Goal: Check status: Check status

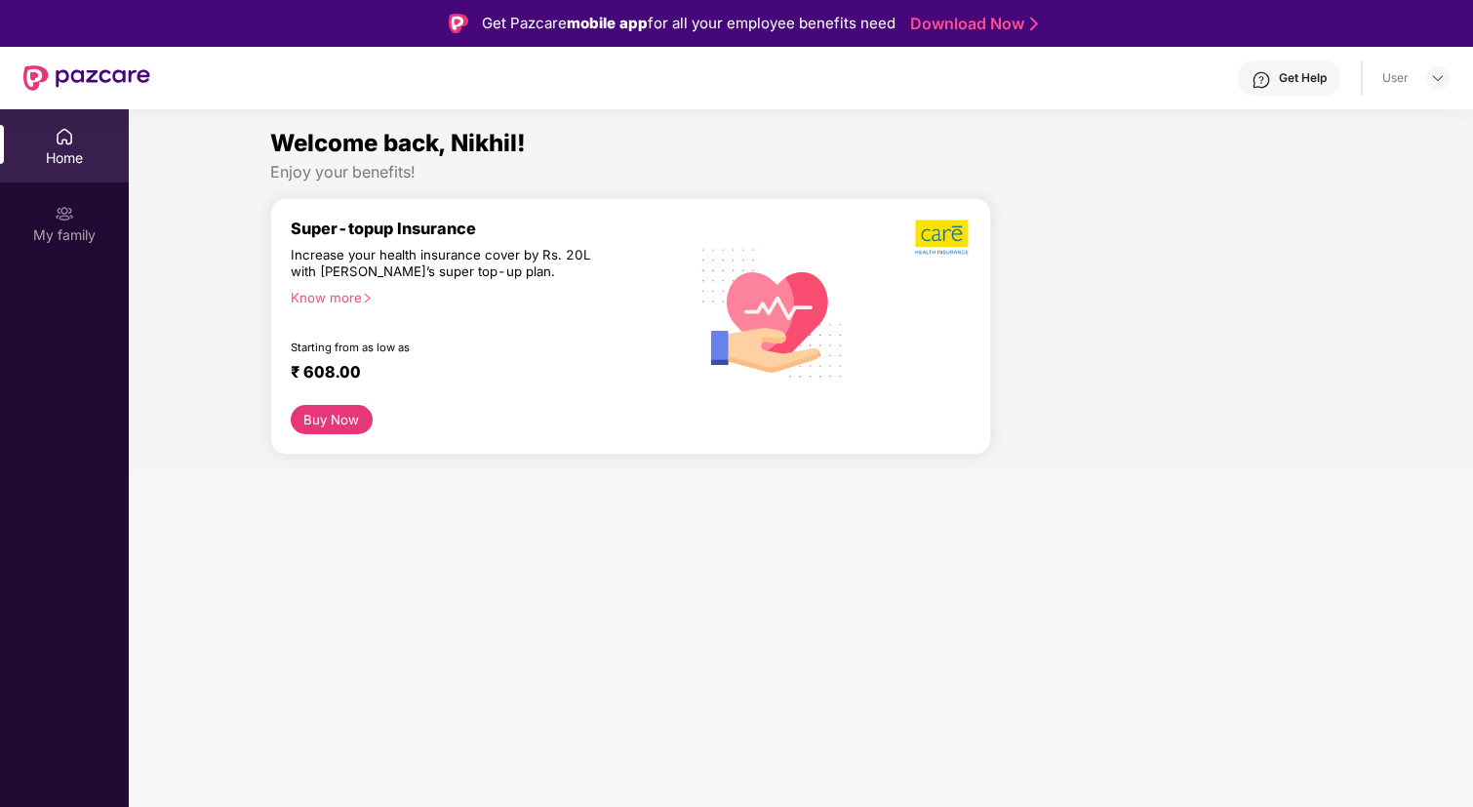
scroll to position [109, 0]
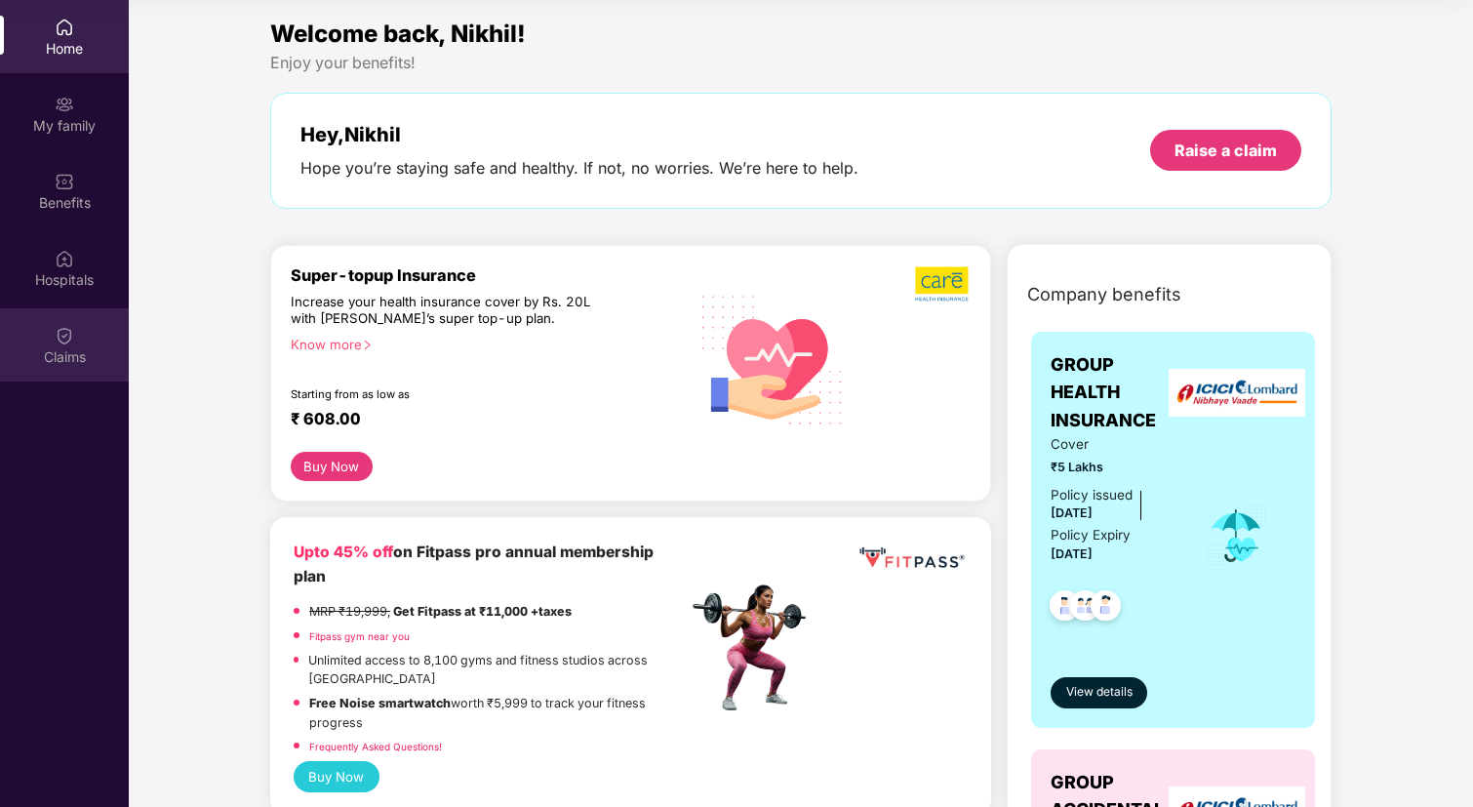
click at [66, 353] on div "Claims" at bounding box center [64, 357] width 129 height 20
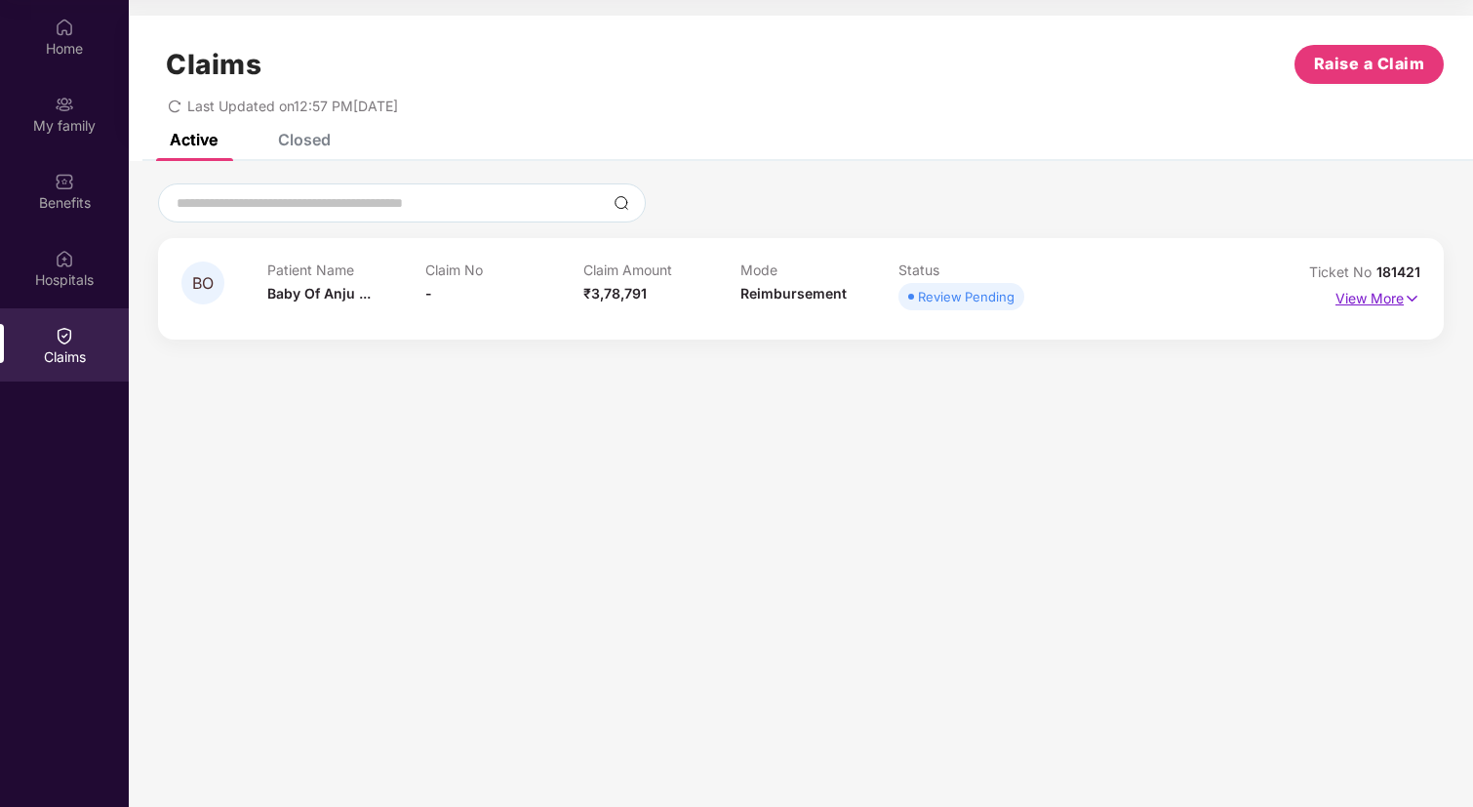
click at [1411, 298] on img at bounding box center [1412, 298] width 17 height 21
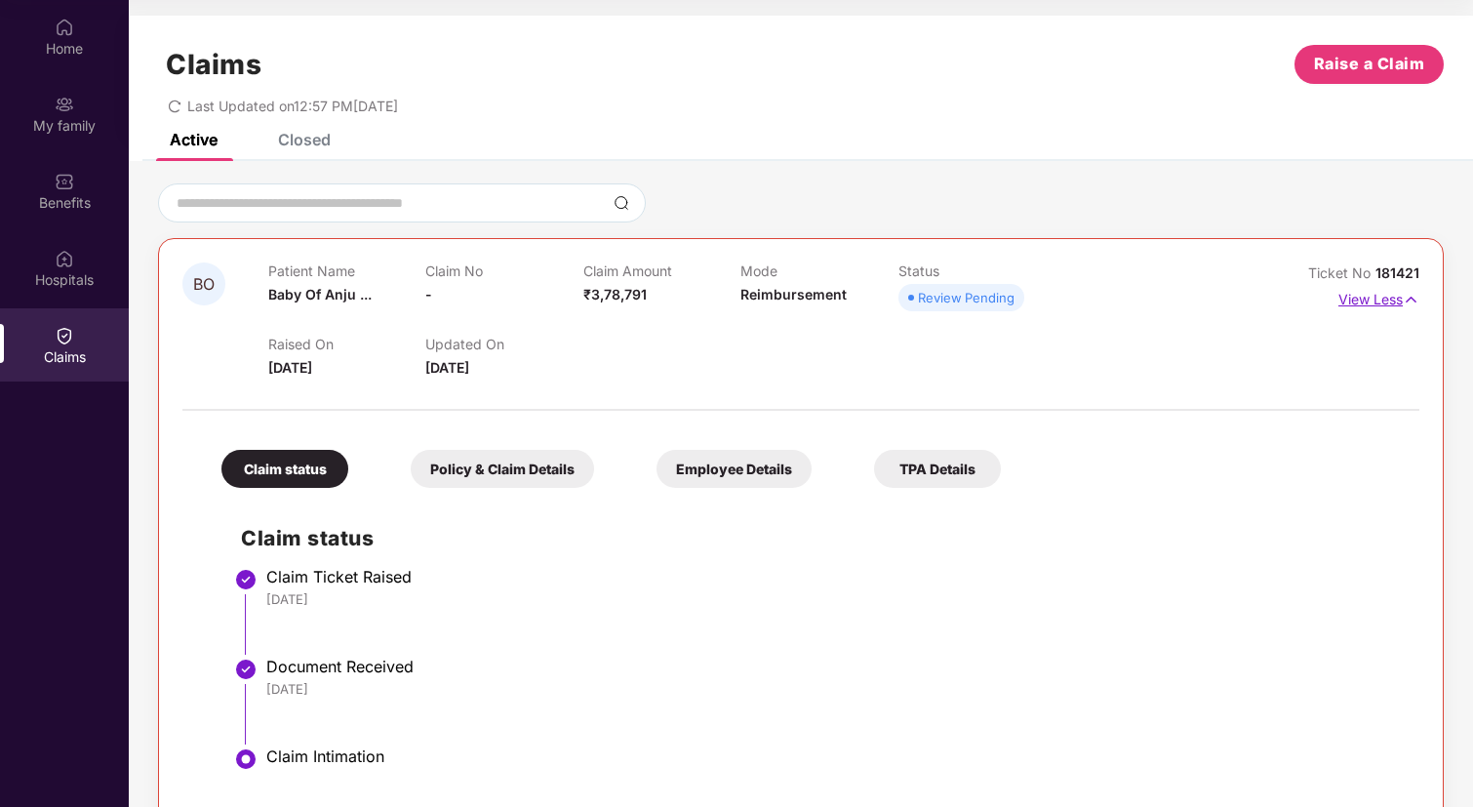
click at [1411, 298] on img at bounding box center [1411, 299] width 17 height 21
